Goal: Check status: Check status

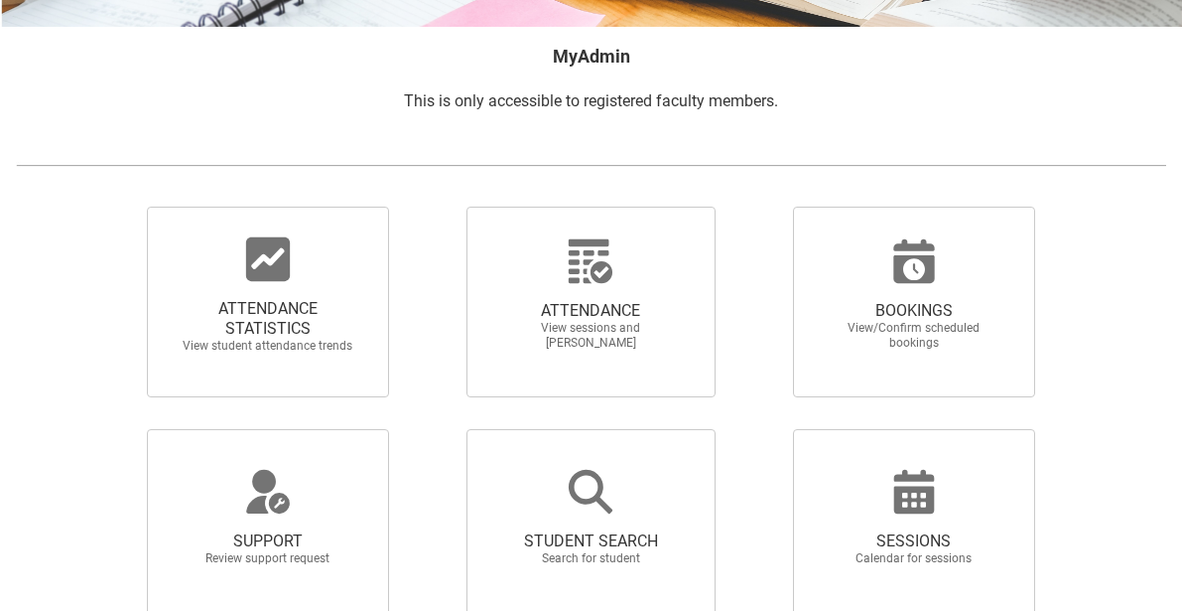
scroll to position [233, 0]
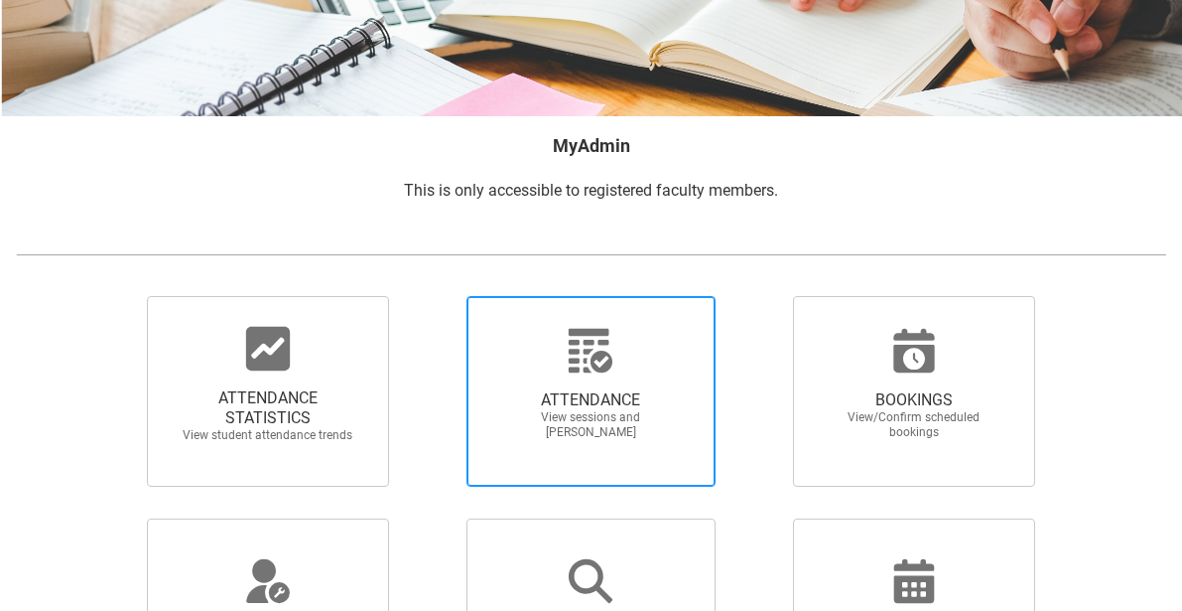
click at [620, 343] on div at bounding box center [590, 351] width 191 height 48
click at [436, 296] on input "ATTENDANCE View sessions and [PERSON_NAME]" at bounding box center [435, 295] width 1 height 1
radio input "true"
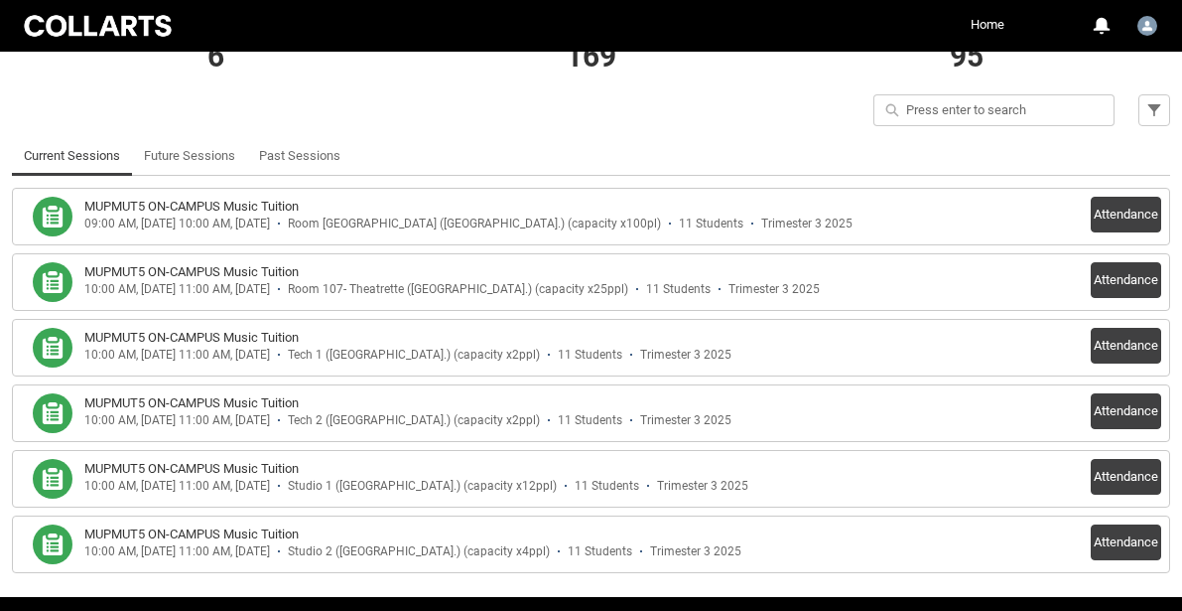
scroll to position [497, 0]
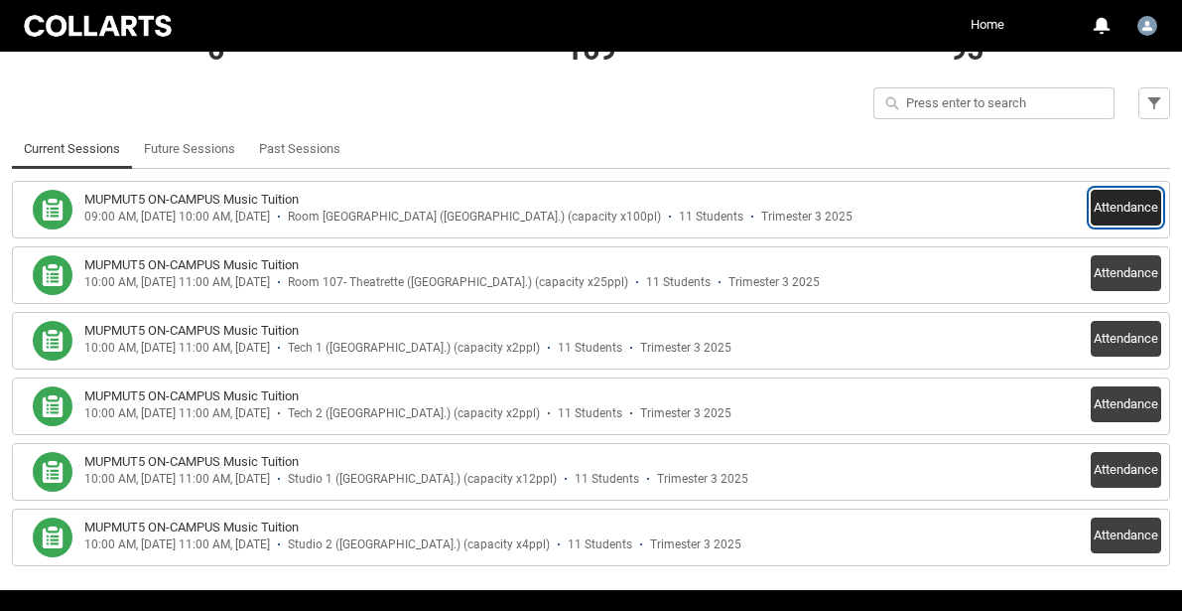
click at [1102, 207] on button "Attendance" at bounding box center [1126, 208] width 70 height 36
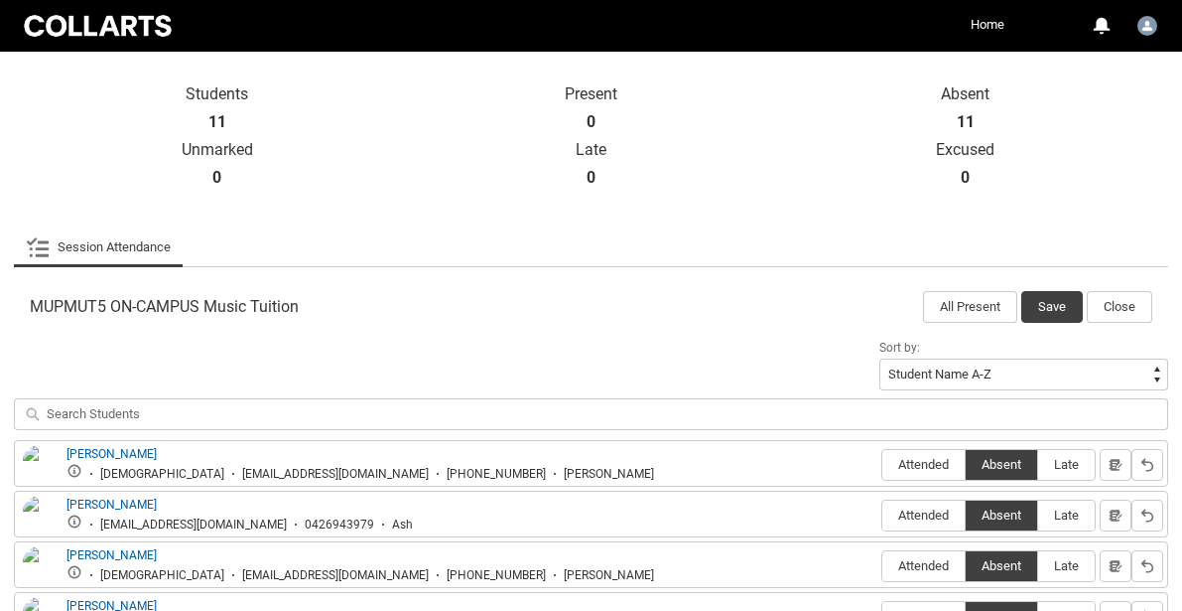
scroll to position [307, 0]
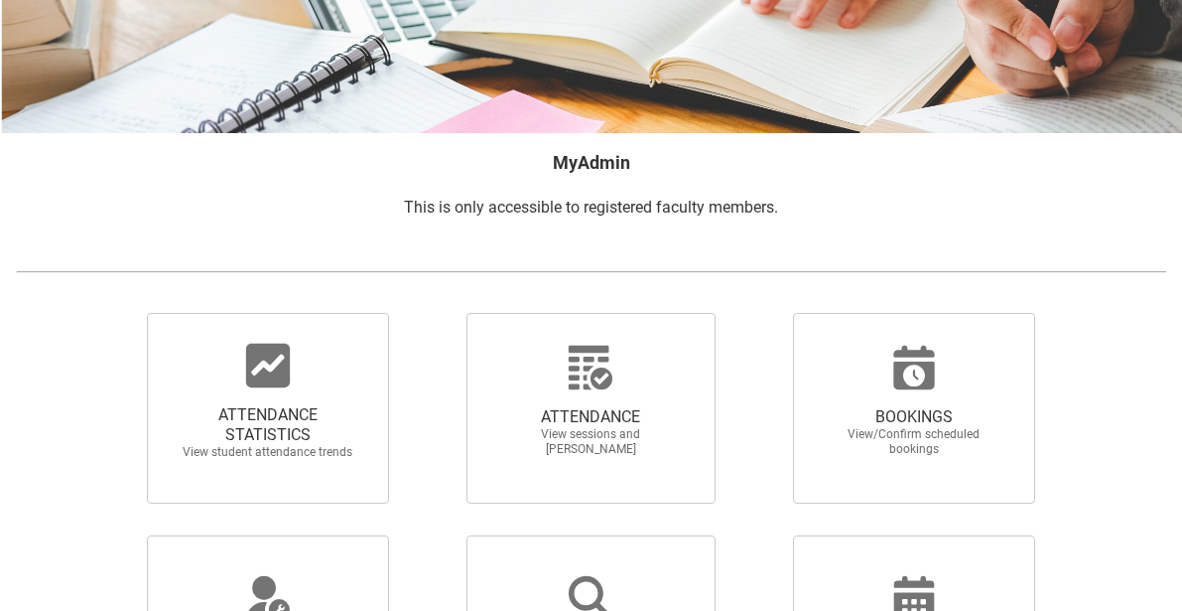
scroll to position [219, 0]
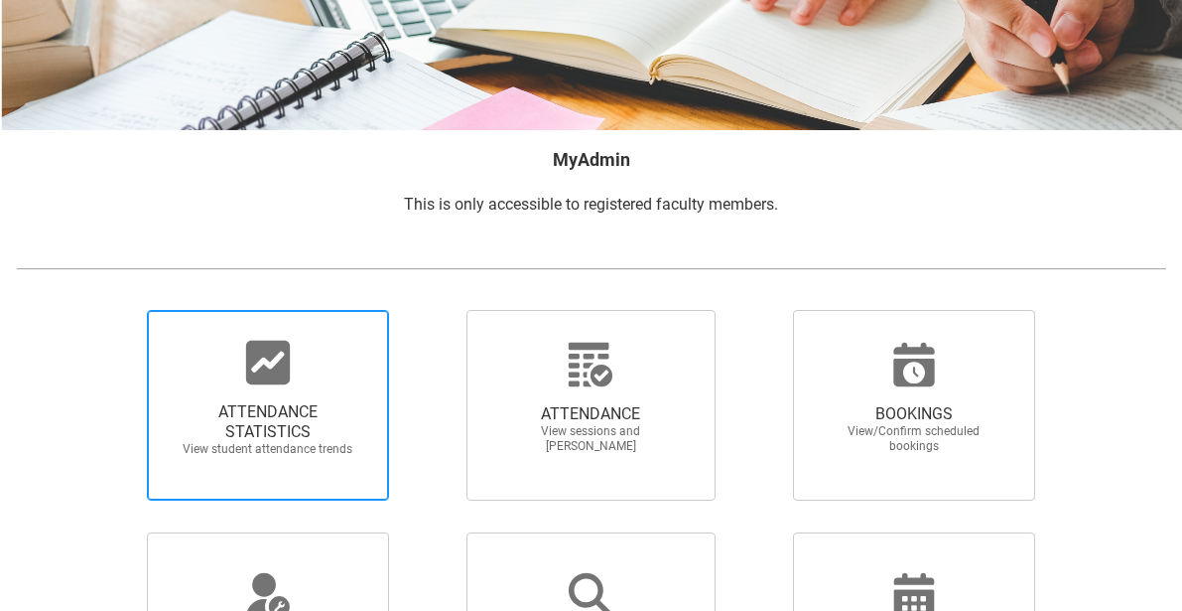
click at [322, 347] on div at bounding box center [268, 363] width 191 height 48
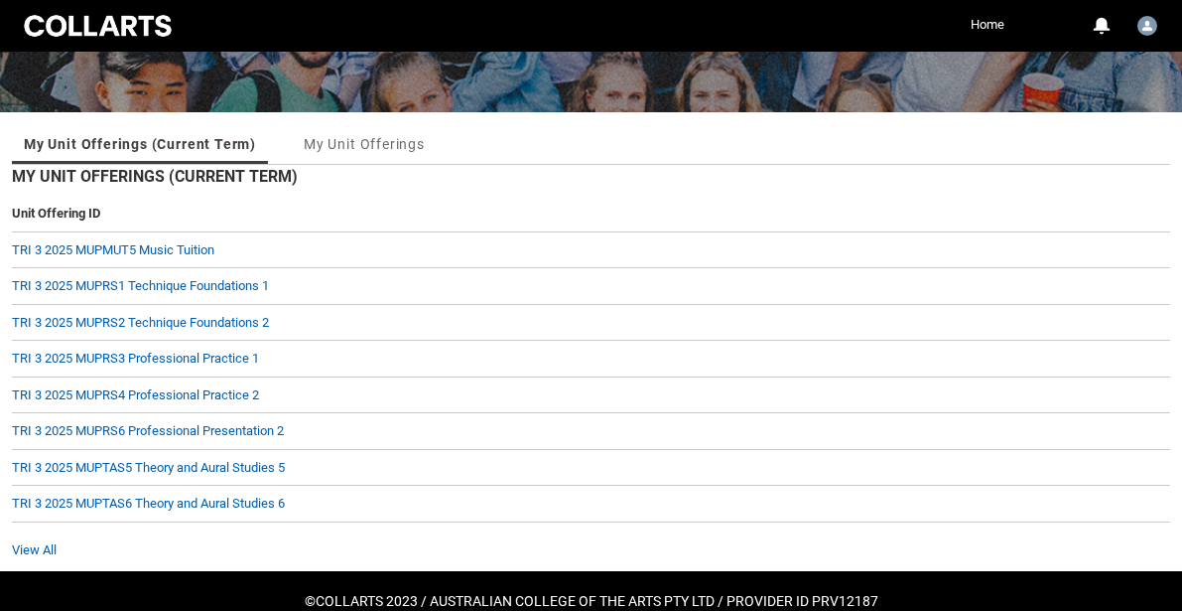
scroll to position [261, 0]
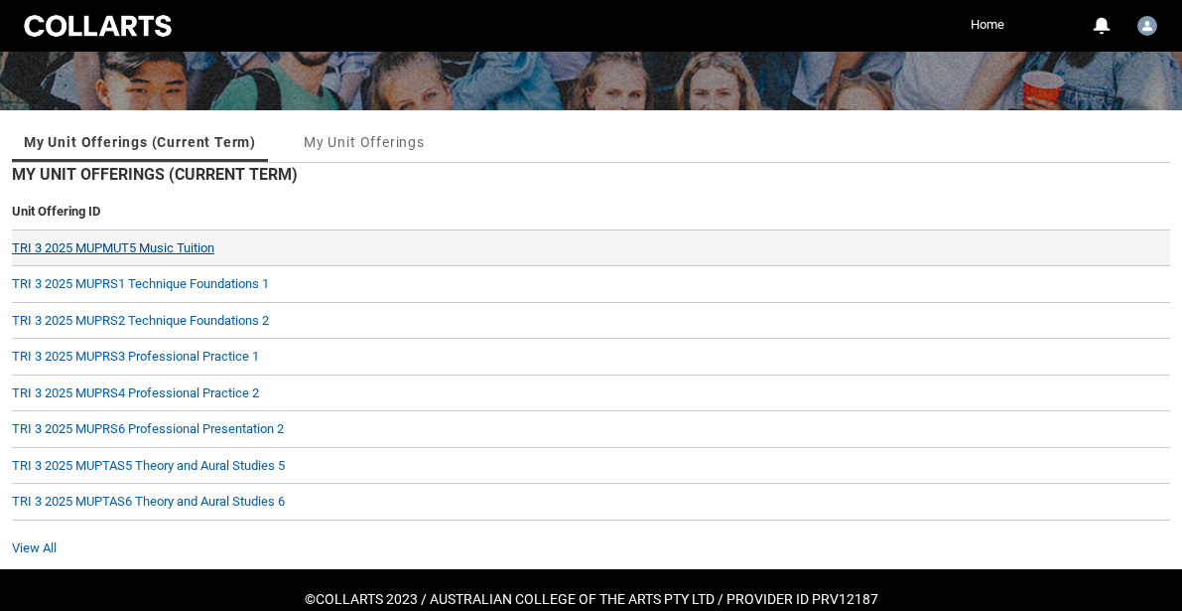
click at [192, 246] on link "TRI 3 2025 MUPMUT5 Music Tuition" at bounding box center [113, 247] width 203 height 15
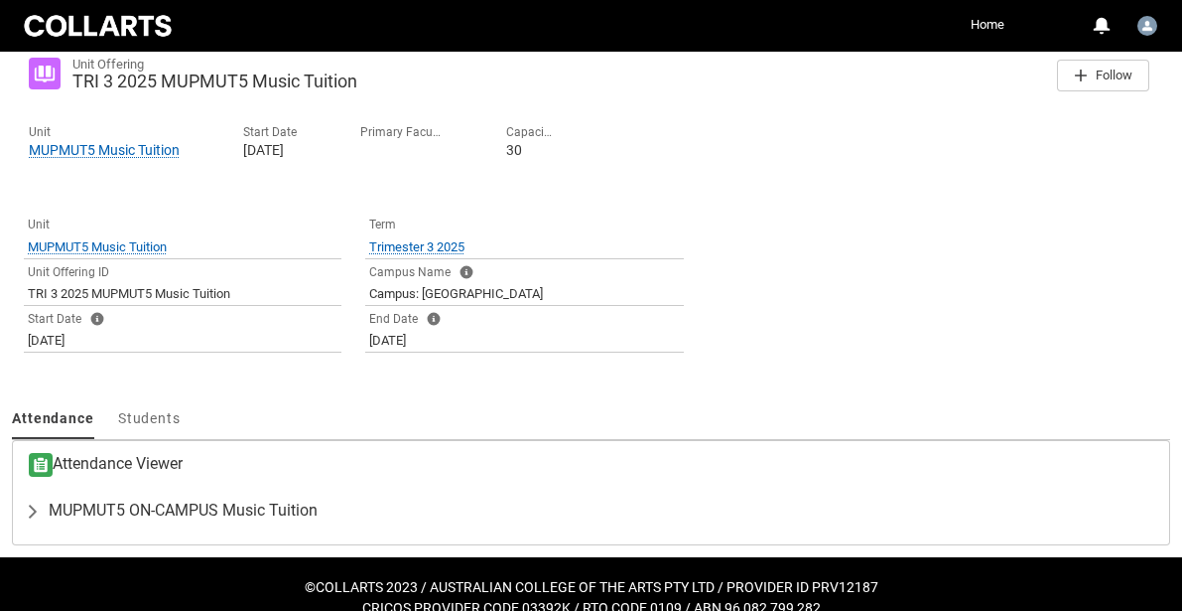
scroll to position [347, 0]
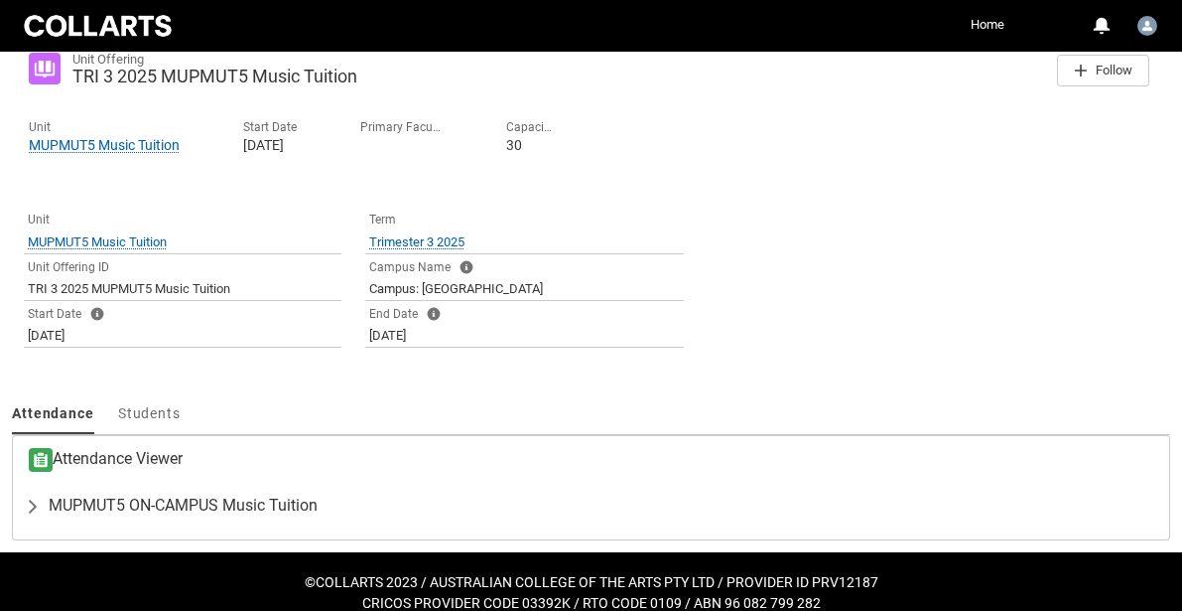
click at [223, 463] on h2 "Attendance Viewer" at bounding box center [591, 460] width 1125 height 24
click at [151, 456] on h3 "Attendance Viewer" at bounding box center [106, 460] width 154 height 24
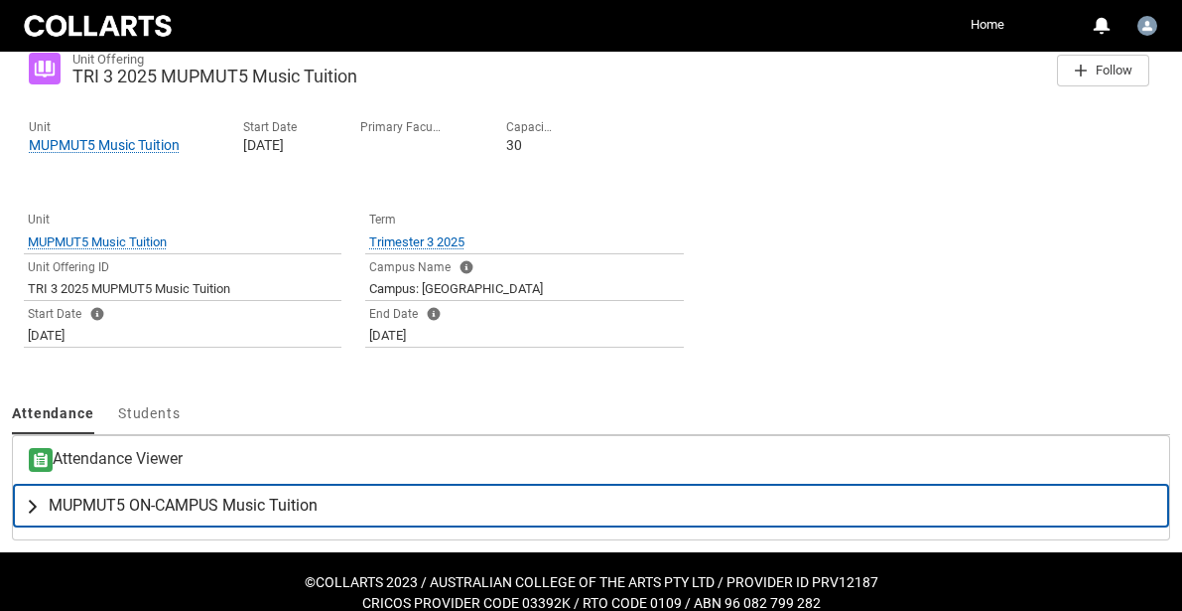
click at [196, 503] on span "MUPMUT5 ON-CAMPUS Music Tuition" at bounding box center [183, 505] width 269 height 20
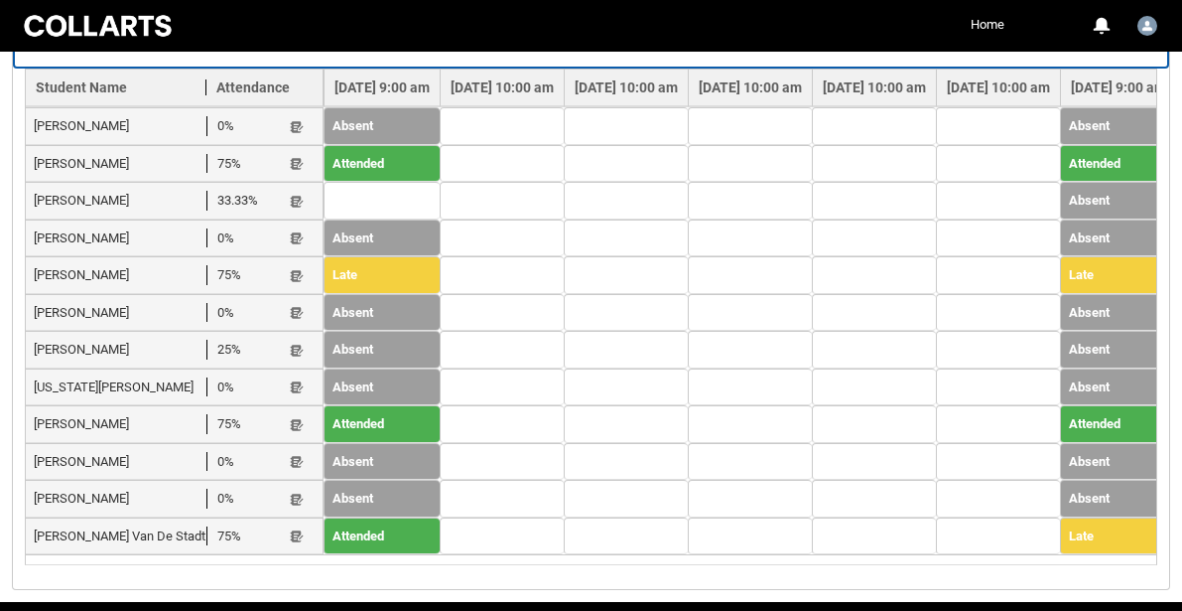
scroll to position [810, 0]
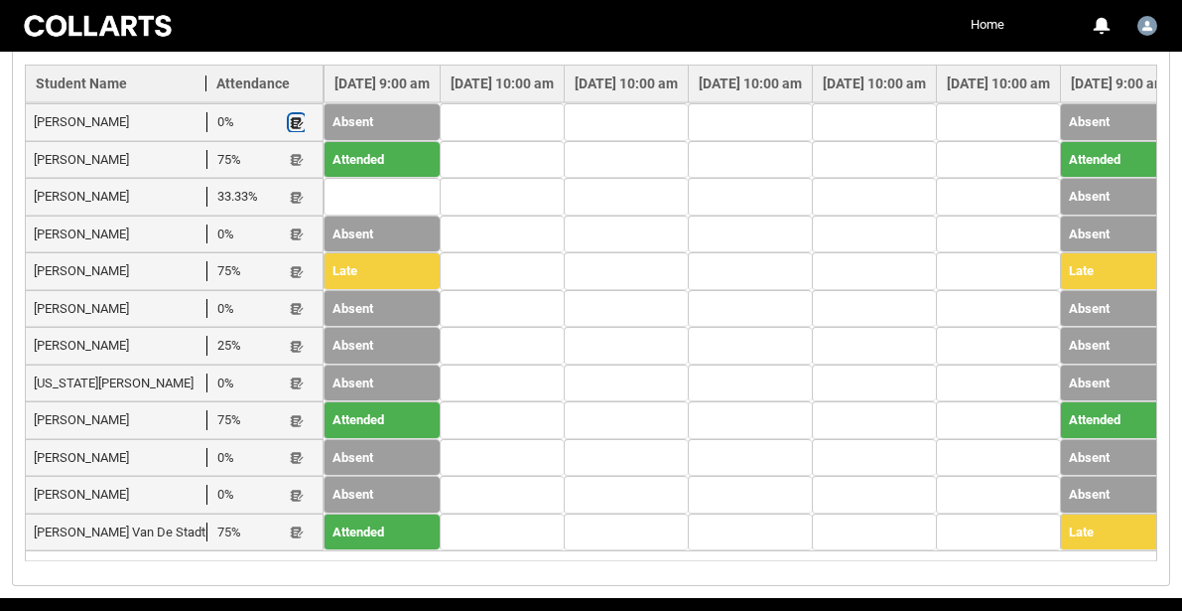
click at [297, 118] on lightning-primitive-icon "button" at bounding box center [297, 122] width 14 height 15
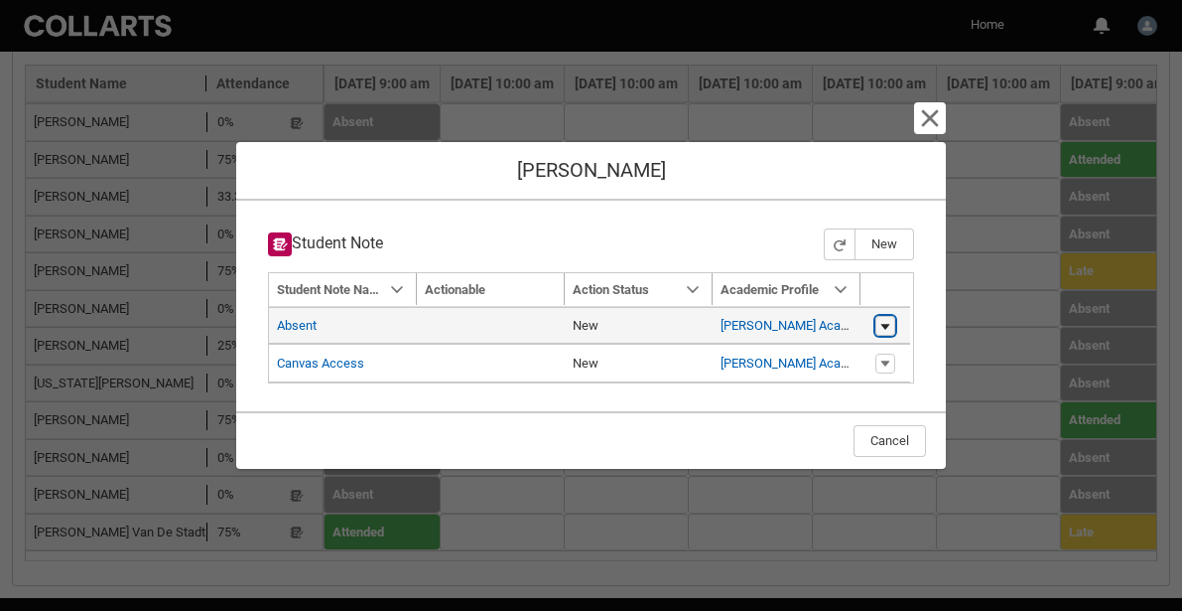
click at [887, 321] on lightning-primitive-icon "button" at bounding box center [886, 326] width 12 height 14
click at [593, 325] on lightning-base-formatted-text "New" at bounding box center [586, 325] width 26 height 15
click at [309, 318] on link "Absent" at bounding box center [297, 325] width 40 height 15
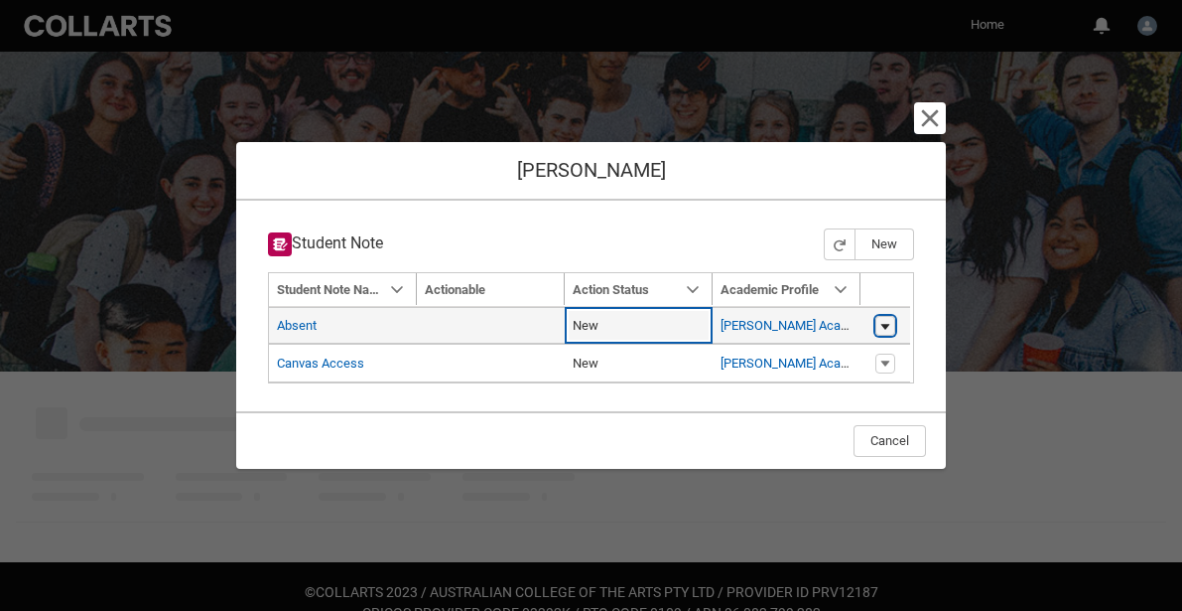
click at [882, 326] on lightning-primitive-icon "button" at bounding box center [886, 326] width 12 height 14
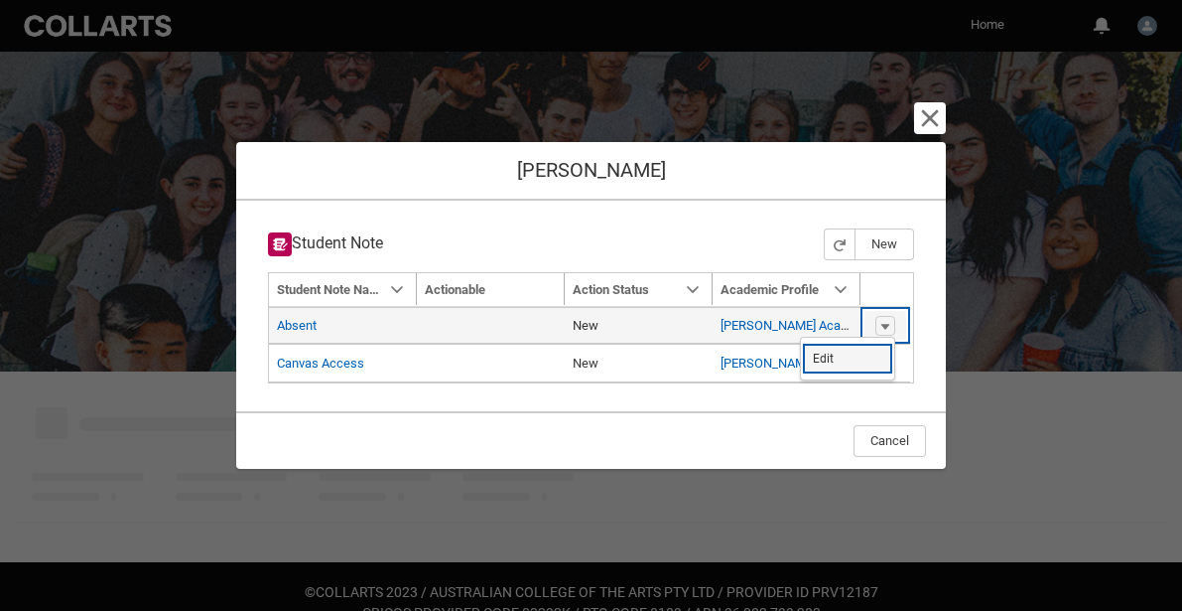
click at [838, 351] on link "Edit" at bounding box center [847, 359] width 93 height 34
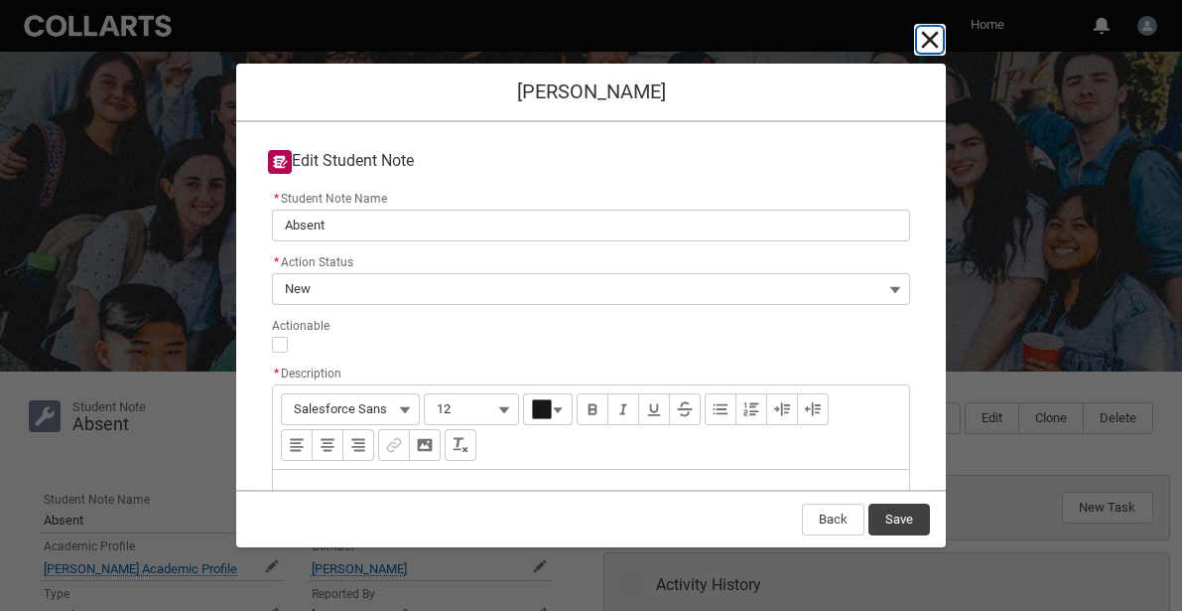
click at [929, 40] on lightning-primitive-icon "button" at bounding box center [930, 40] width 24 height 24
